Goal: Task Accomplishment & Management: Manage account settings

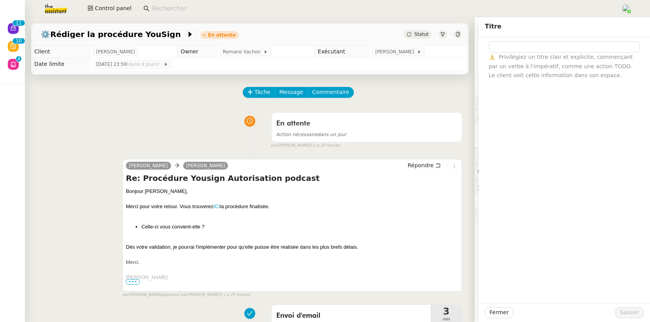
type input "⚙️Rédiger la procédure YouSign"
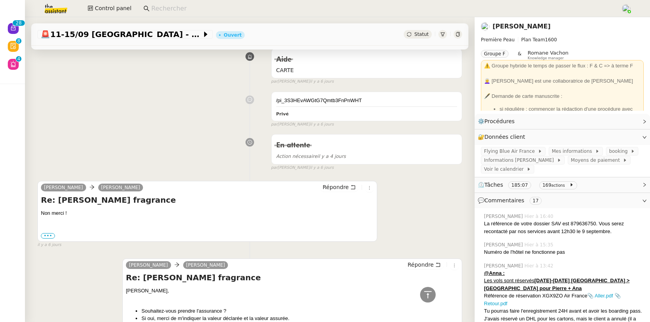
scroll to position [4008, 0]
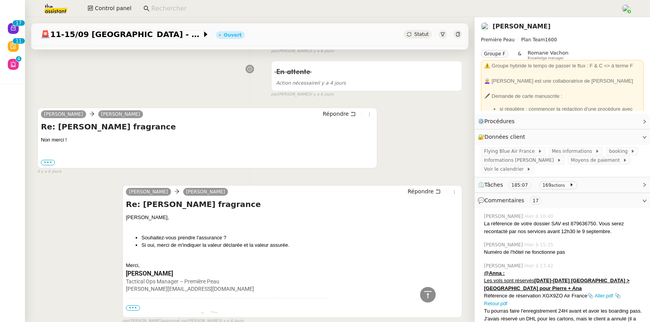
click at [493, 25] on link "Pierre Mergui" at bounding box center [521, 26] width 58 height 7
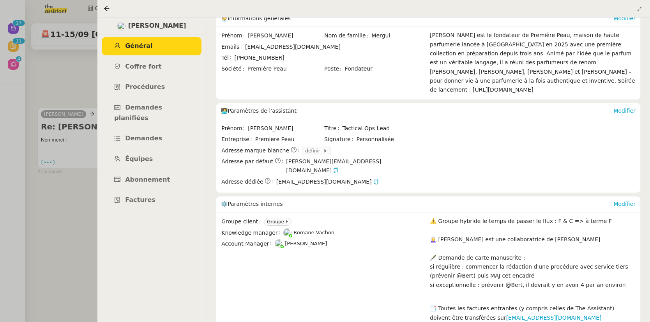
scroll to position [109, 0]
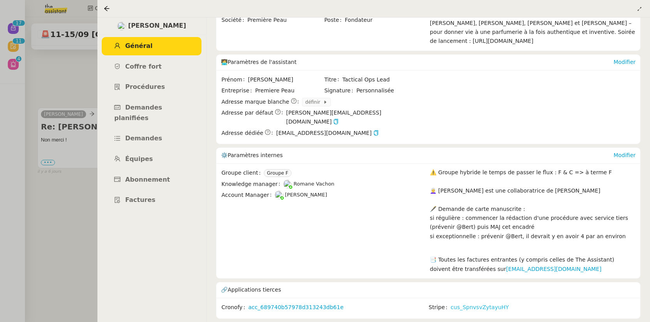
click at [455, 251] on link "cus_SpnvsvZytayuHY" at bounding box center [479, 307] width 58 height 9
click at [107, 11] on icon at bounding box center [106, 8] width 5 height 5
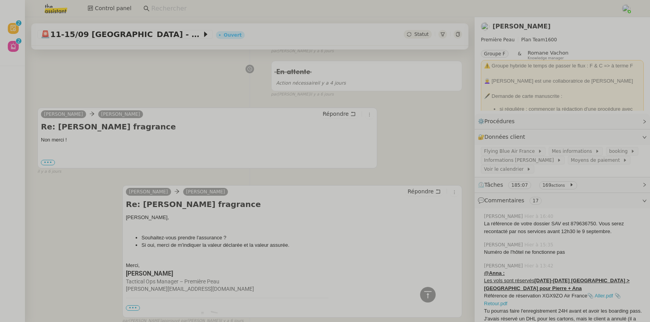
click at [189, 10] on input at bounding box center [382, 9] width 462 height 11
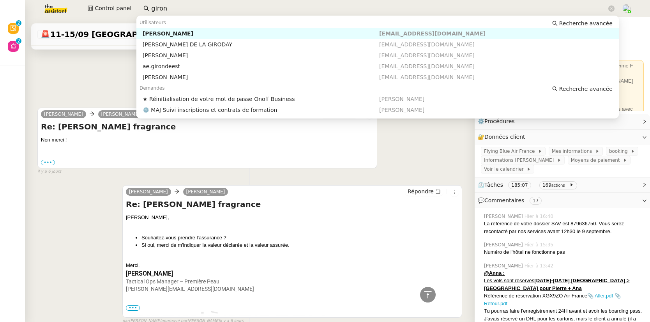
click at [187, 33] on div "[PERSON_NAME]" at bounding box center [261, 33] width 236 height 7
type input "giron"
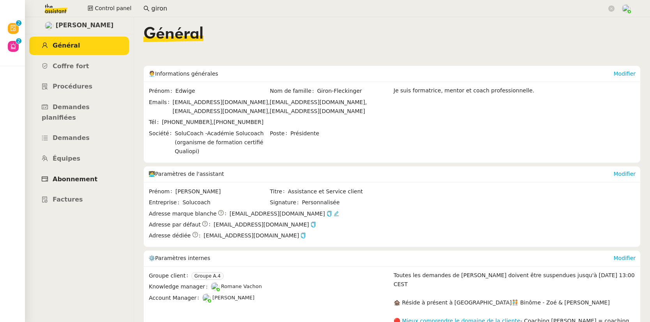
click at [71, 175] on span "Abonnement" at bounding box center [75, 178] width 45 height 7
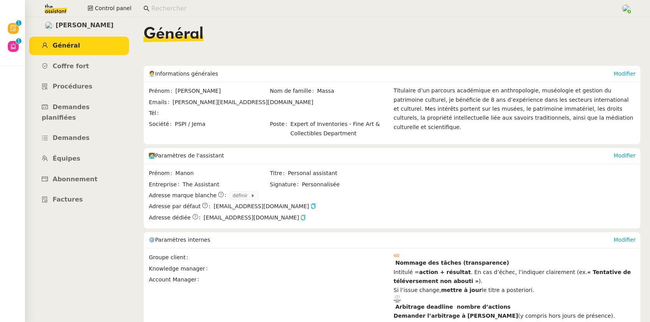
click at [183, 5] on input at bounding box center [382, 9] width 462 height 11
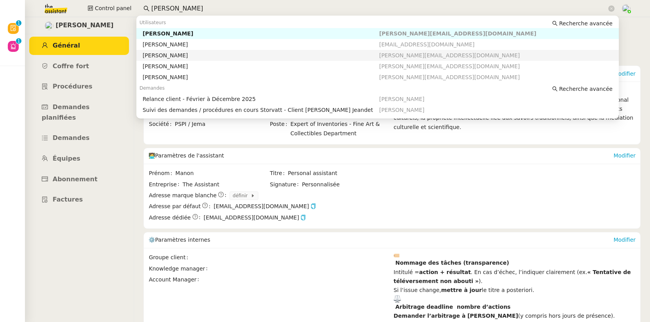
click at [192, 56] on div "Franck MUFFAT-JEANDET" at bounding box center [261, 55] width 236 height 7
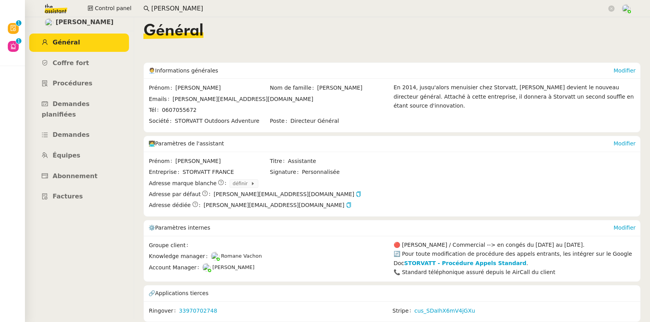
scroll to position [8, 0]
click at [445, 307] on link "cus_SDaIhX6mV4jGXu" at bounding box center [444, 310] width 61 height 9
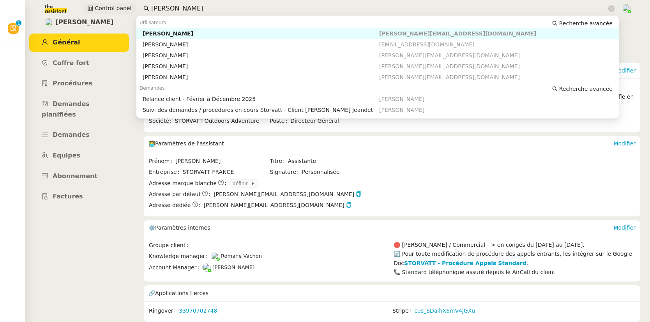
drag, startPoint x: 192, startPoint y: 6, endPoint x: 133, endPoint y: 6, distance: 59.2
click at [133, 6] on div "Control panel franck" at bounding box center [324, 8] width 611 height 17
click at [171, 33] on div "[PERSON_NAME]" at bounding box center [261, 33] width 236 height 7
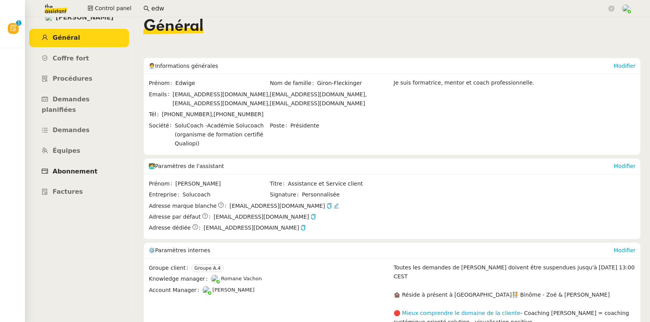
click at [85, 162] on link "Abonnement" at bounding box center [79, 171] width 100 height 18
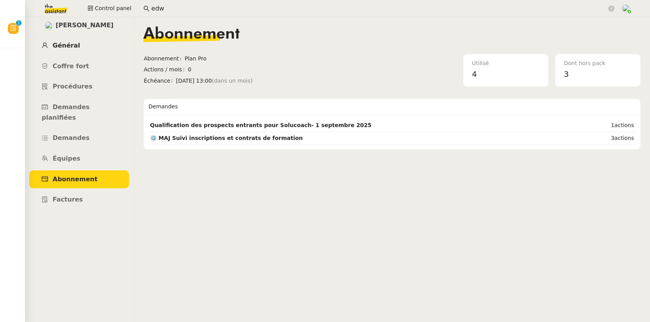
click at [66, 44] on span "Général" at bounding box center [66, 45] width 27 height 7
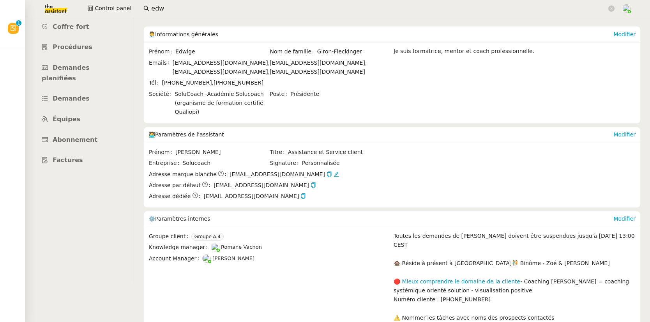
scroll to position [45, 0]
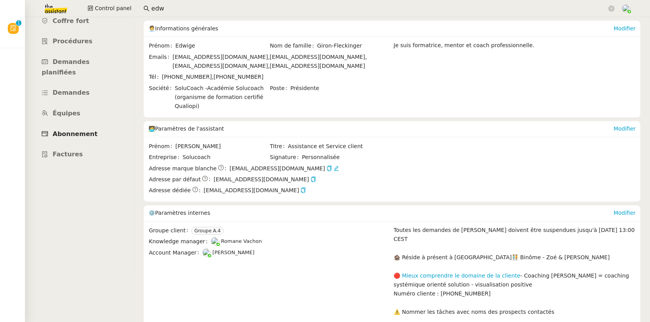
click at [78, 130] on span "Abonnement" at bounding box center [75, 133] width 45 height 7
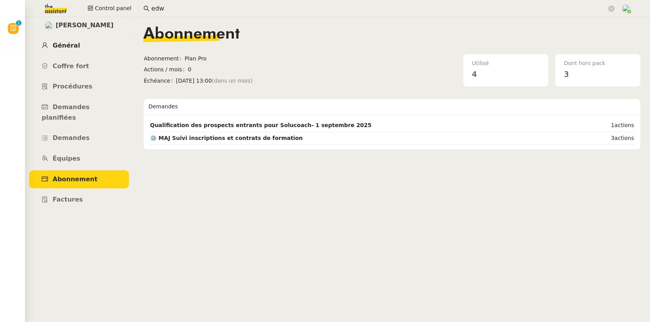
click at [75, 44] on span "Général" at bounding box center [66, 45] width 27 height 7
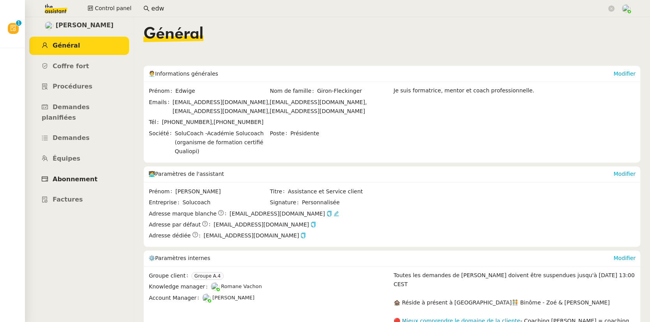
click at [82, 175] on span "Abonnement" at bounding box center [75, 178] width 45 height 7
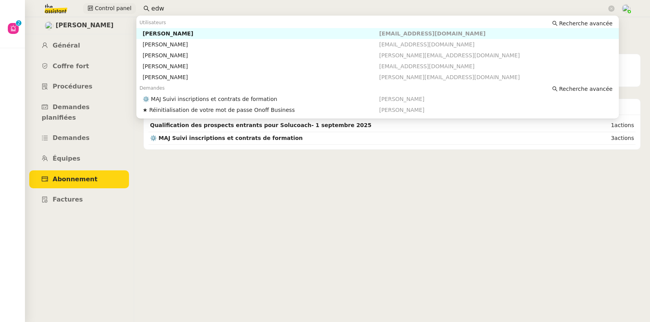
drag, startPoint x: 159, startPoint y: 8, endPoint x: 132, endPoint y: 1, distance: 27.8
click at [128, 6] on div "Control panel edw" at bounding box center [324, 8] width 611 height 17
click at [157, 31] on div "[PERSON_NAME]" at bounding box center [261, 33] width 236 height 7
type input "mergui"
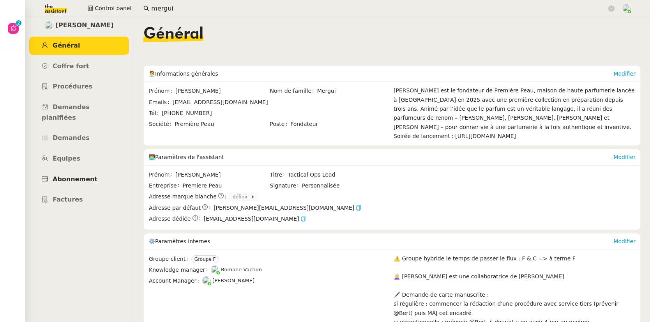
click at [81, 175] on span "Abonnement" at bounding box center [75, 178] width 45 height 7
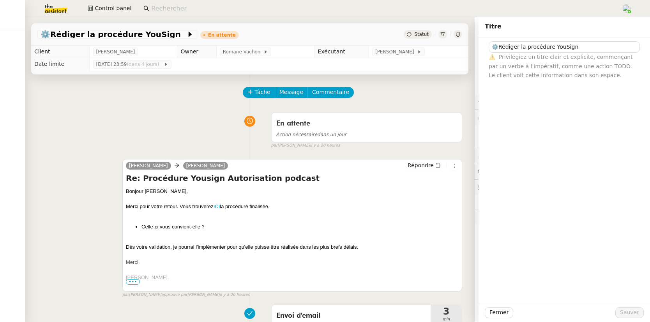
click at [187, 7] on input at bounding box center [382, 9] width 462 height 11
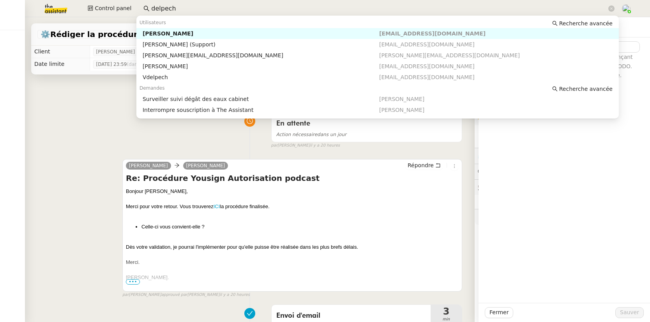
click at [178, 35] on div "[PERSON_NAME]" at bounding box center [261, 33] width 236 height 7
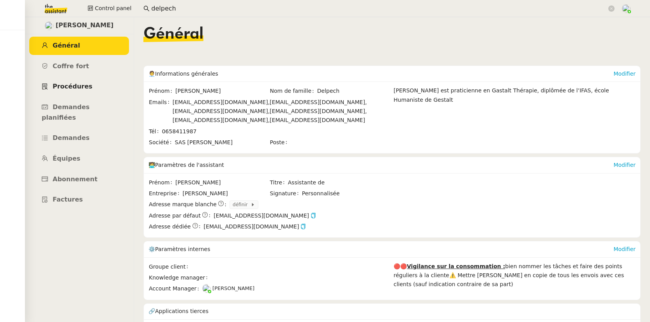
click at [73, 88] on span "Procédures" at bounding box center [73, 86] width 40 height 7
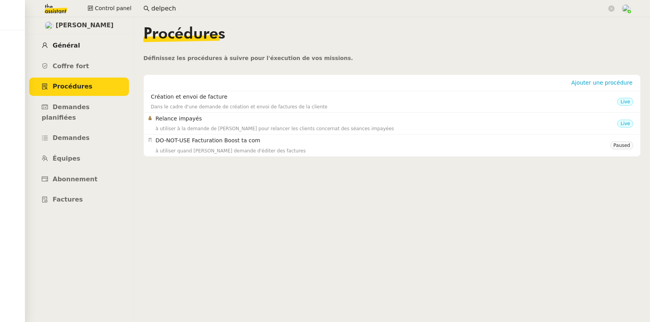
click at [66, 44] on span "Général" at bounding box center [66, 45] width 27 height 7
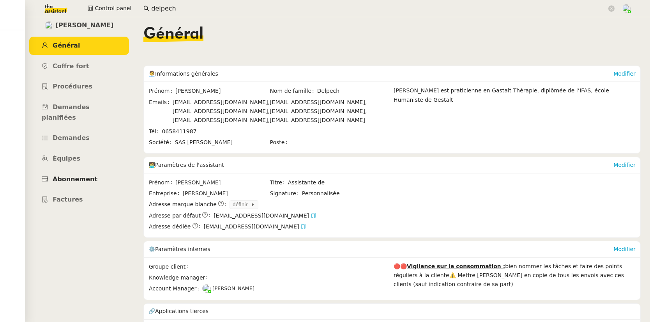
click at [75, 170] on link "Abonnement" at bounding box center [79, 179] width 100 height 18
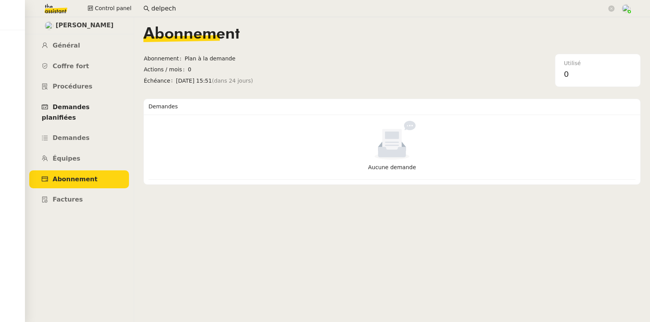
click at [73, 109] on span "Demandes planifiées" at bounding box center [66, 112] width 48 height 18
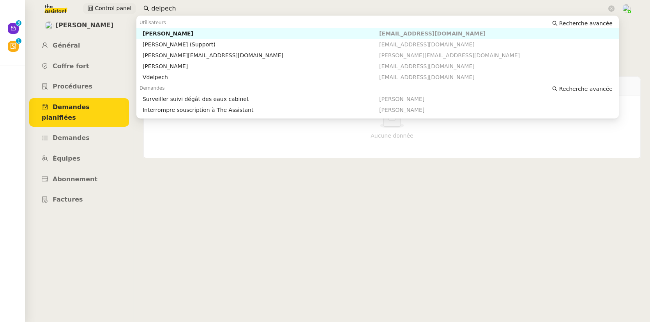
drag, startPoint x: 180, startPoint y: 9, endPoint x: 121, endPoint y: 9, distance: 59.2
click at [121, 9] on div "Control panel delpech" at bounding box center [324, 8] width 611 height 17
click at [150, 35] on div "[PERSON_NAME]" at bounding box center [261, 33] width 236 height 7
type input "decroix"
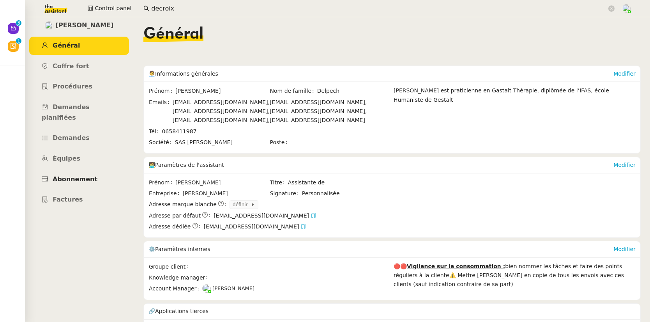
click at [83, 175] on span "Abonnement" at bounding box center [75, 178] width 45 height 7
